Goal: Navigation & Orientation: Find specific page/section

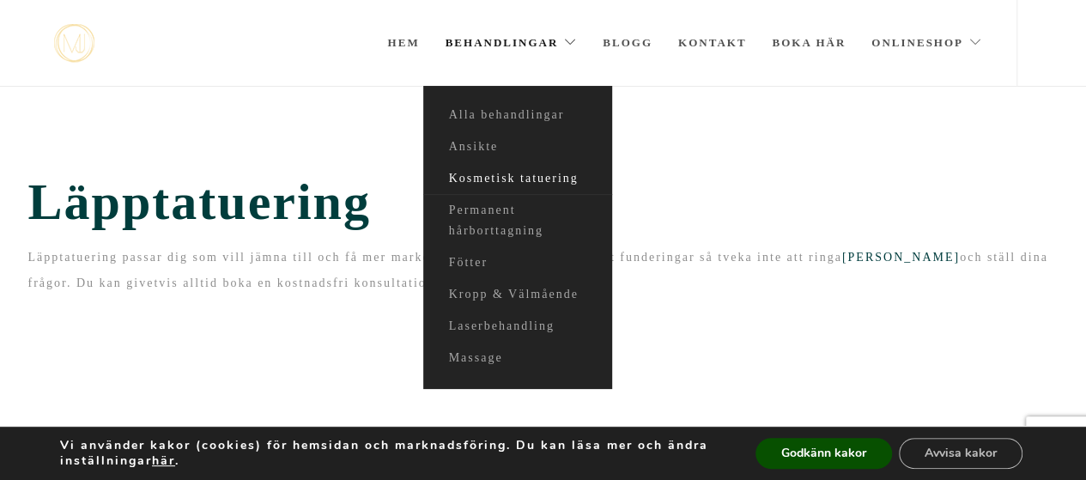
click at [551, 182] on link "Kosmetisk tatuering" at bounding box center [517, 179] width 189 height 32
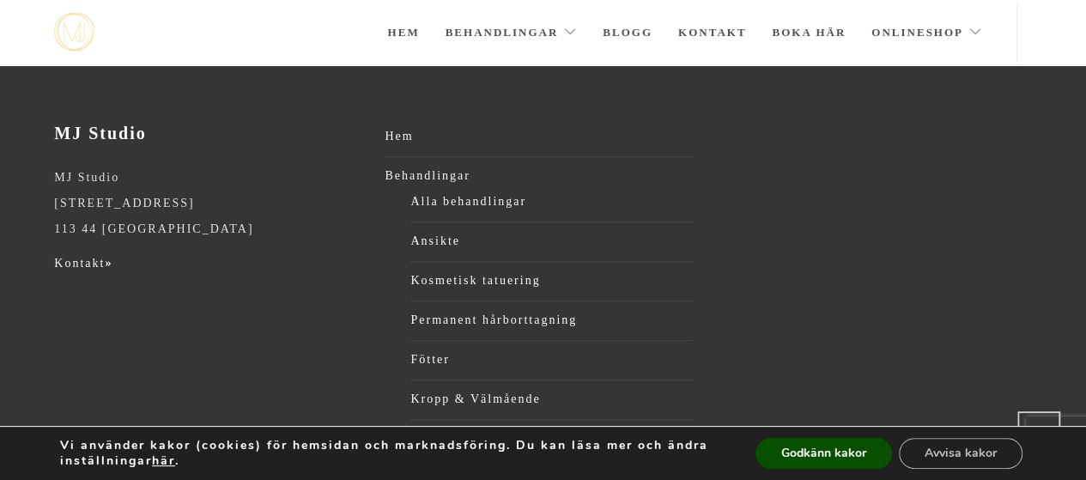
scroll to position [440, 0]
click at [450, 241] on link "Ansikte" at bounding box center [552, 242] width 283 height 26
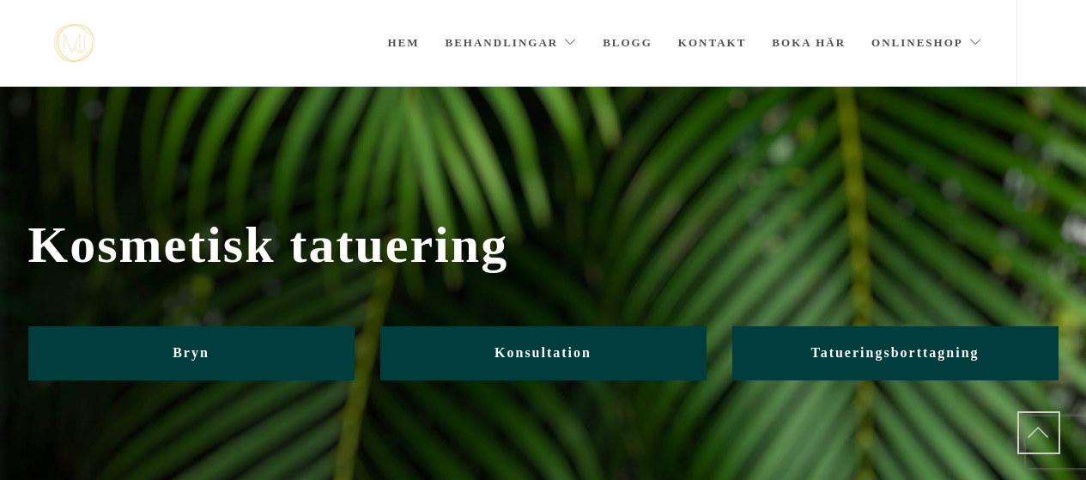
scroll to position [526, 0]
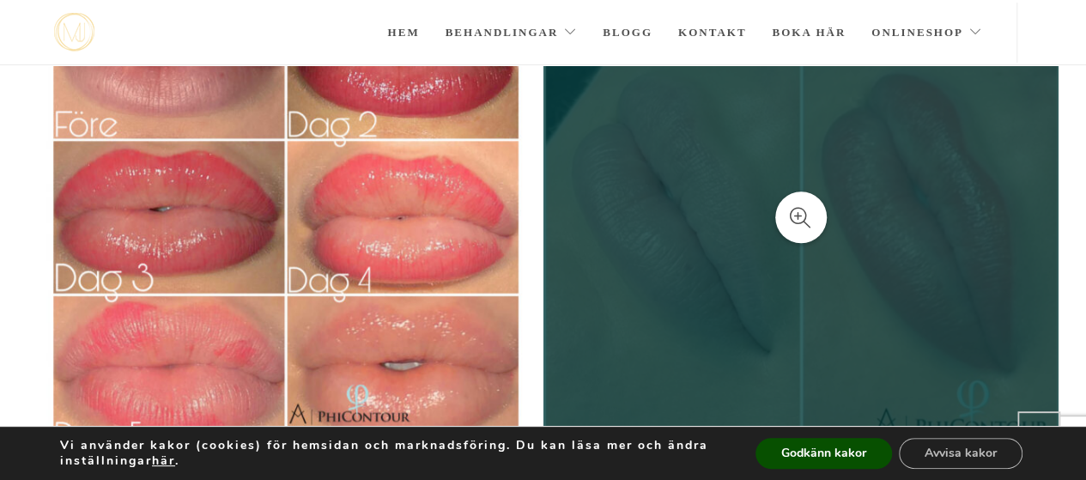
scroll to position [427, 0]
